Goal: Task Accomplishment & Management: Use online tool/utility

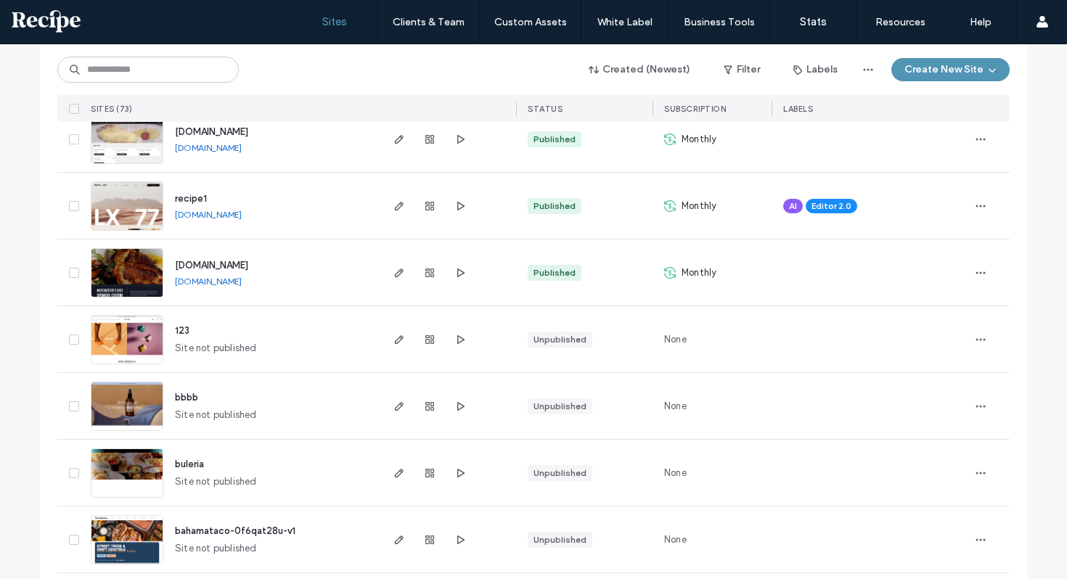
scroll to position [445, 0]
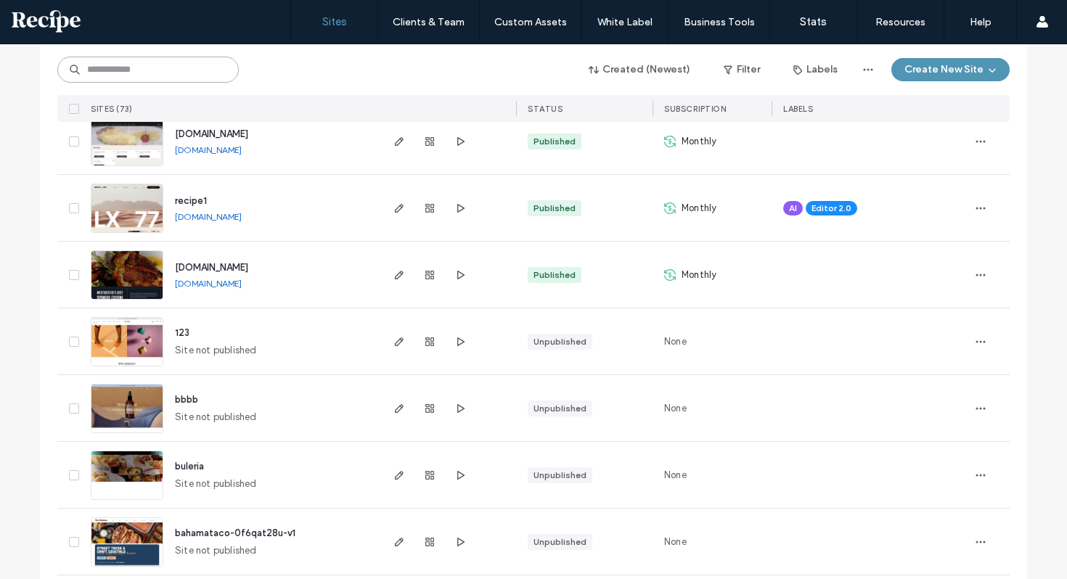
click at [168, 68] on input at bounding box center [147, 70] width 181 height 26
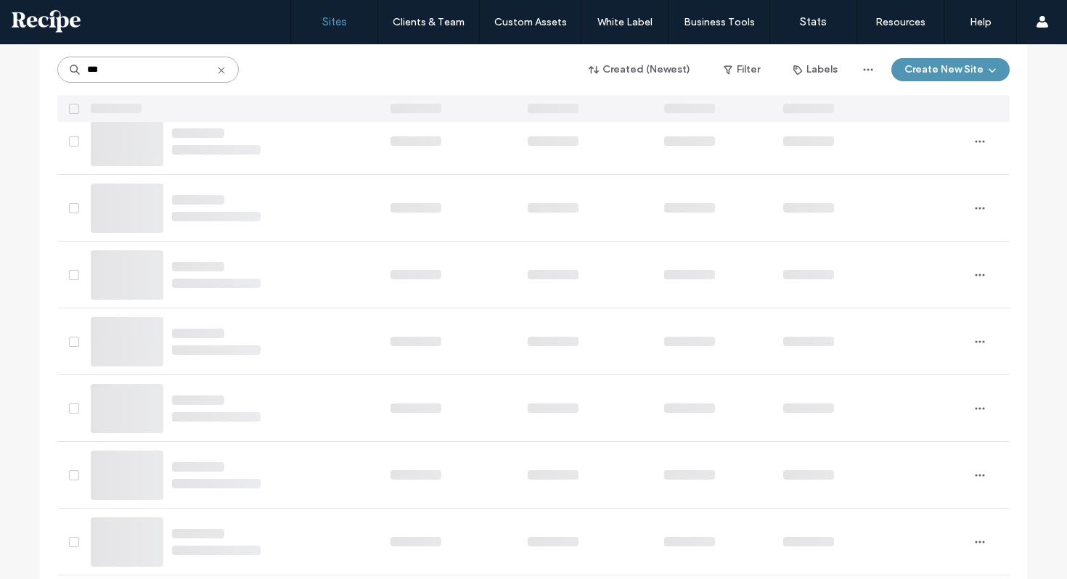
scroll to position [0, 0]
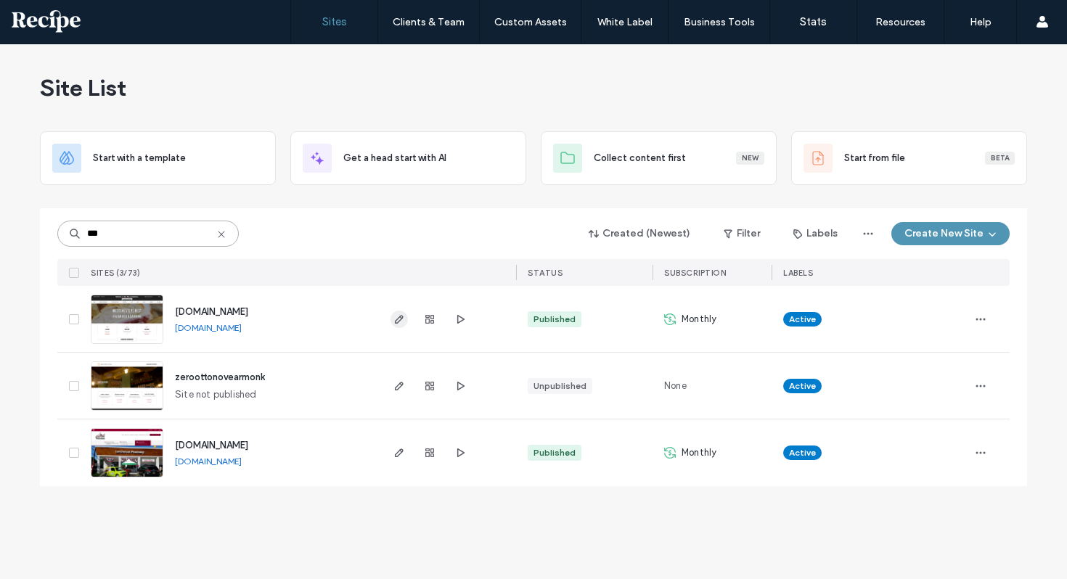
type input "***"
click at [404, 318] on icon "button" at bounding box center [399, 320] width 12 height 12
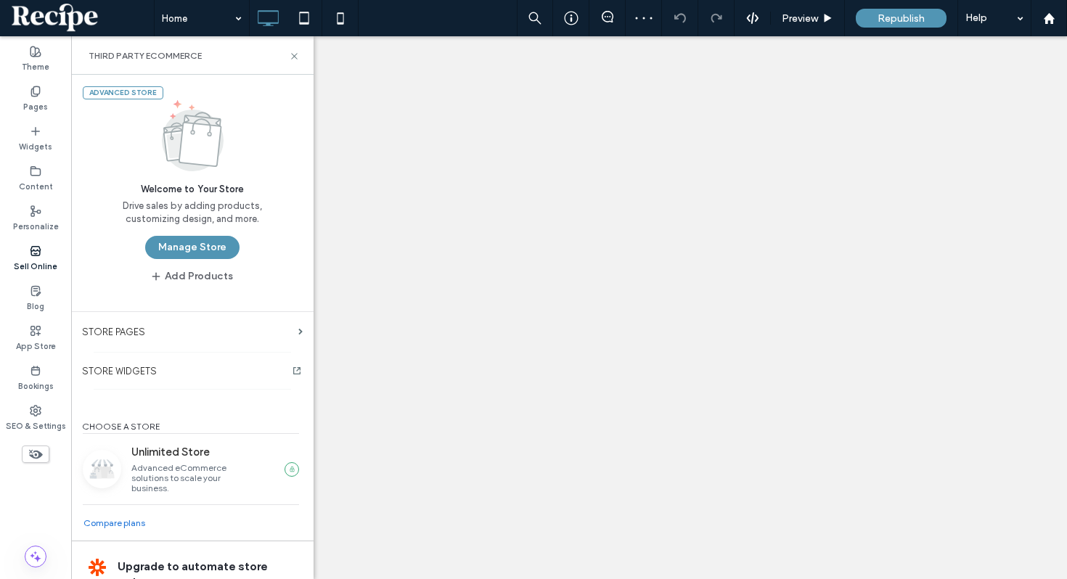
click at [184, 242] on button "Manage Store" at bounding box center [192, 247] width 94 height 23
click at [0, 0] on iframe at bounding box center [0, 0] width 0 height 0
